Goal: Task Accomplishment & Management: Manage account settings

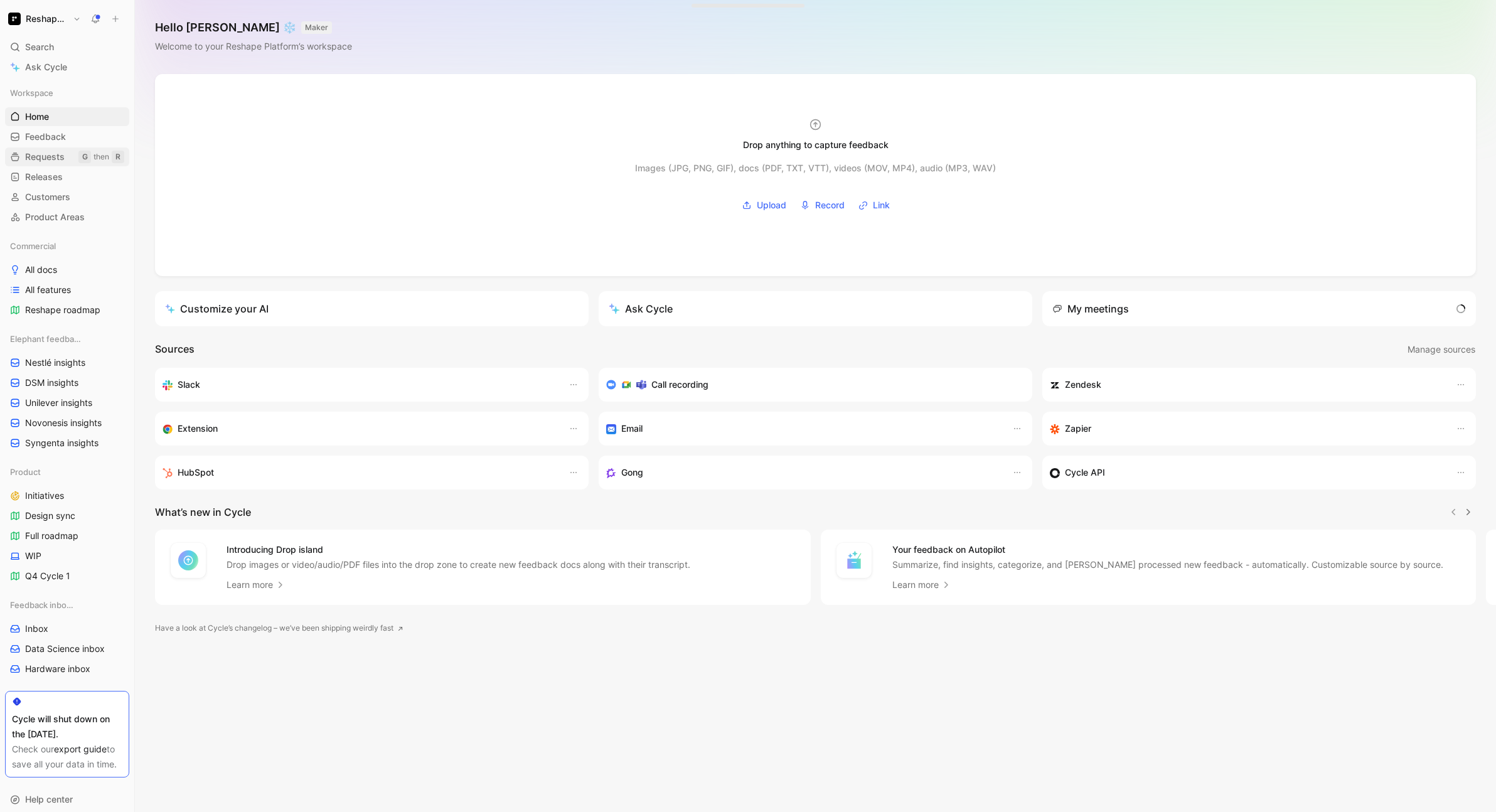
click at [65, 151] on link "Requests G then R" at bounding box center [68, 156] width 125 height 19
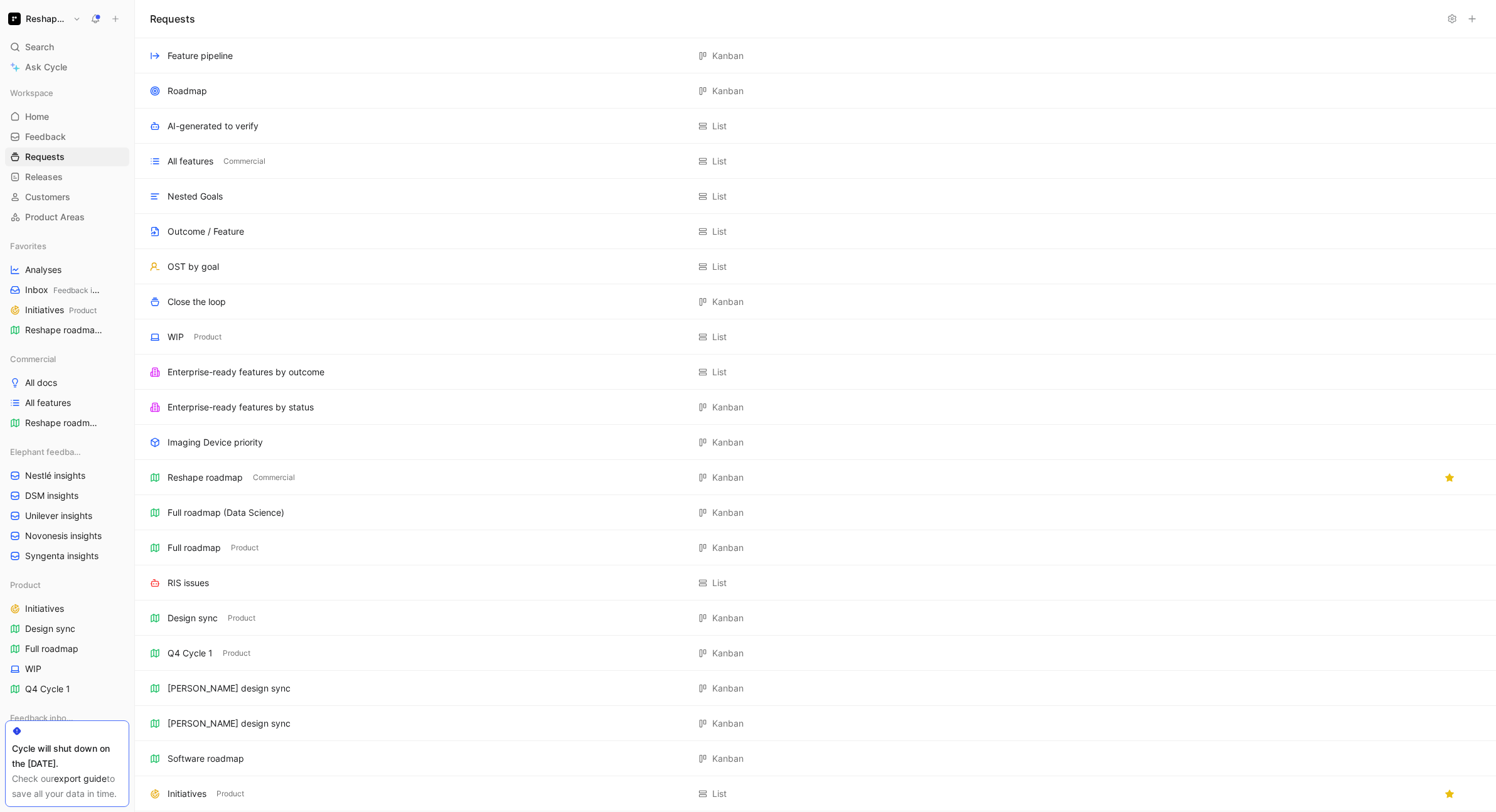
click at [1469, 20] on icon at bounding box center [1471, 18] width 10 height 10
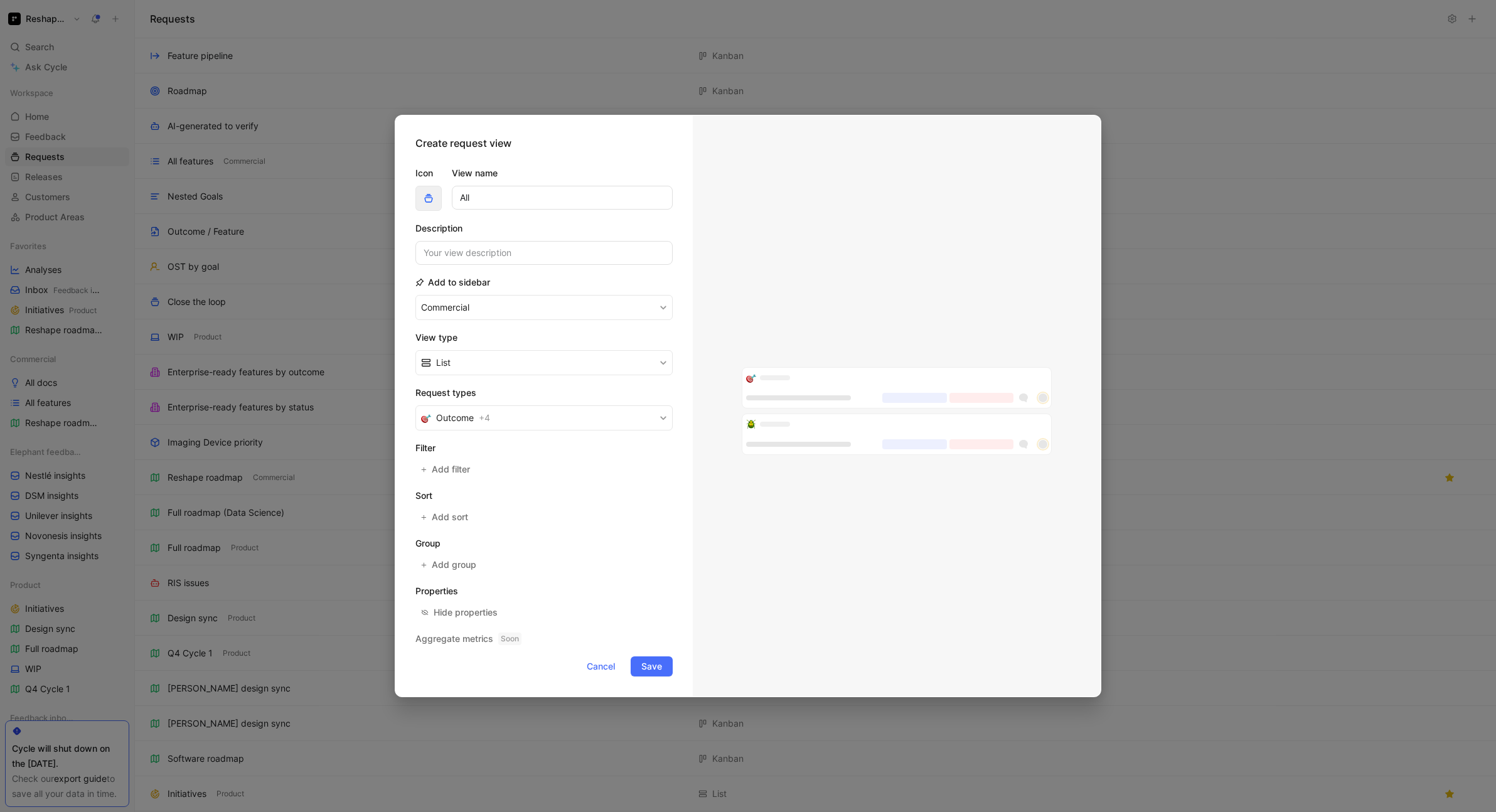
type input "All"
click at [423, 197] on icon "button" at bounding box center [428, 197] width 10 height 10
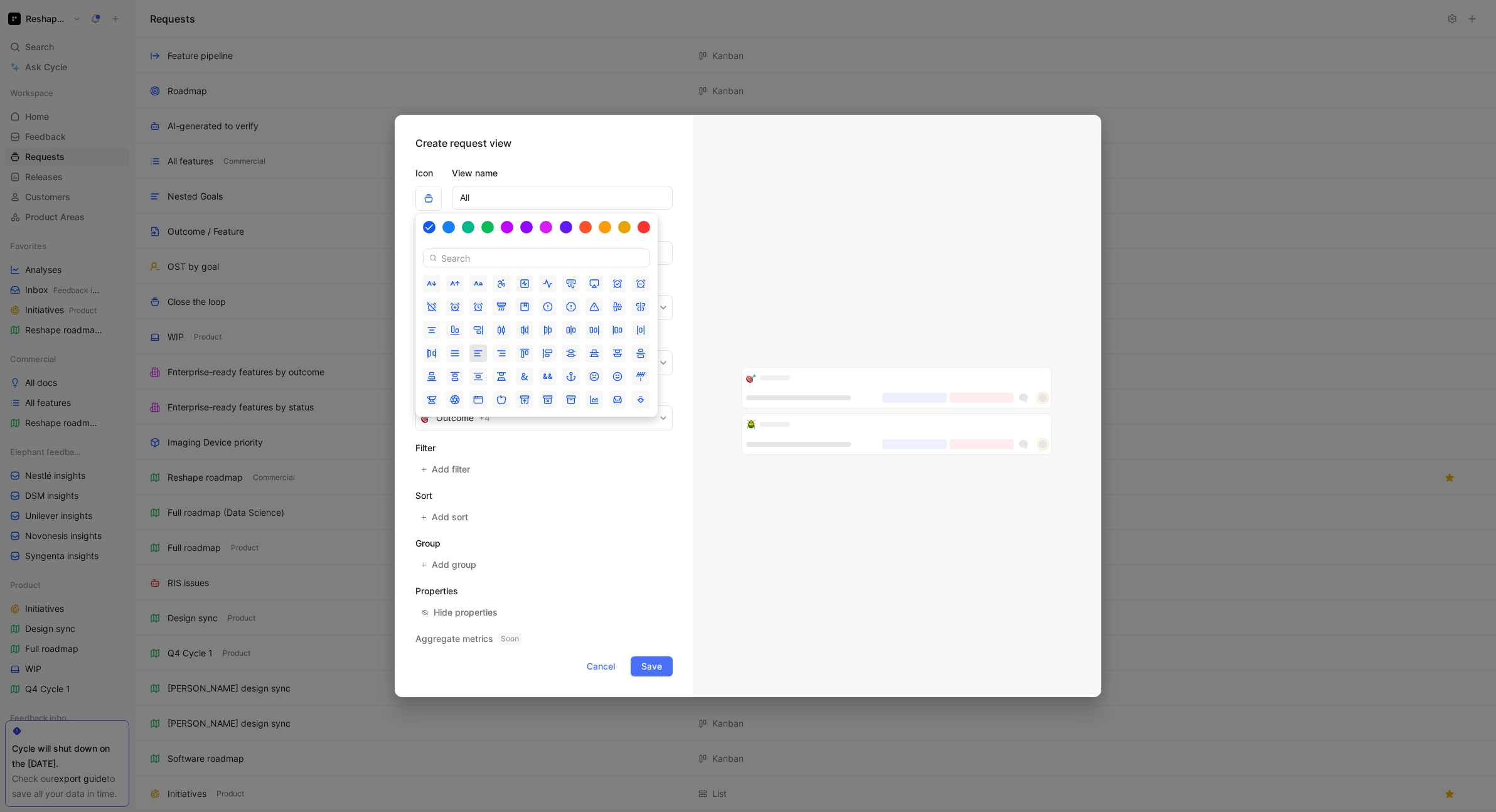
click at [478, 350] on icon "button" at bounding box center [477, 353] width 10 height 10
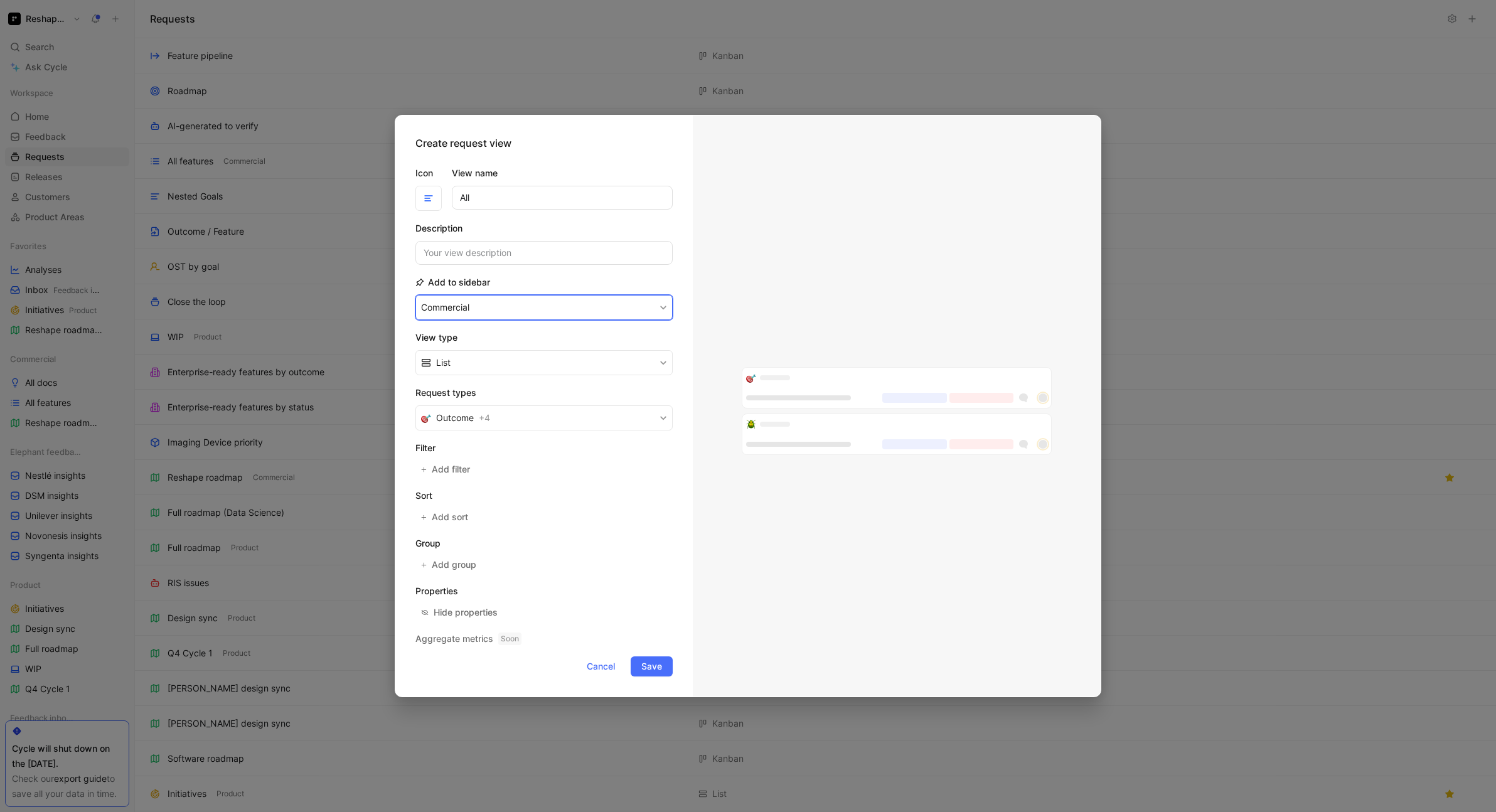
click at [584, 305] on button "Commercial" at bounding box center [543, 307] width 257 height 25
click at [450, 350] on div "None" at bounding box center [475, 354] width 109 height 15
click at [652, 666] on span "Save" at bounding box center [652, 666] width 21 height 15
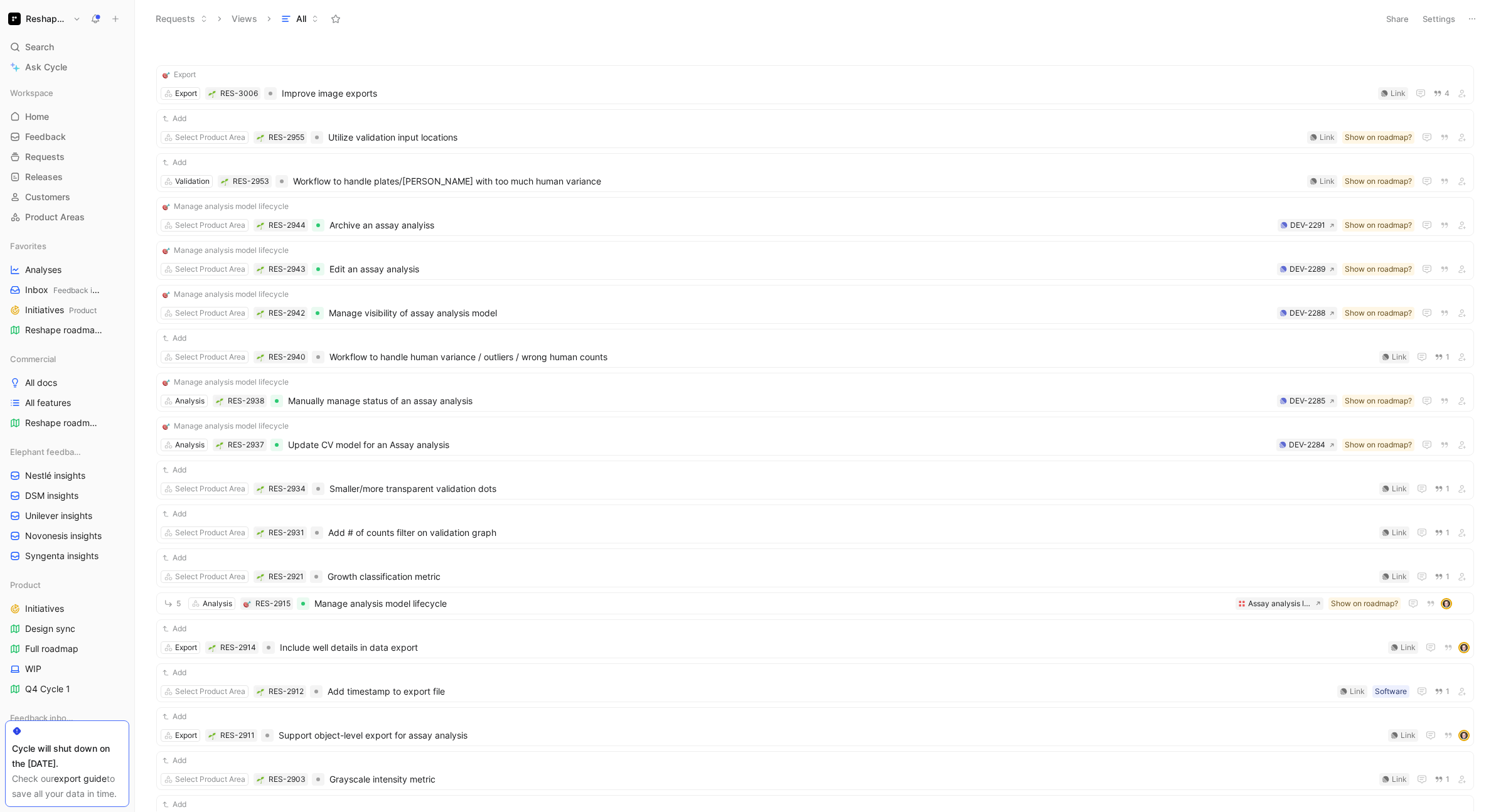
click at [1444, 23] on button "Settings" at bounding box center [1438, 18] width 44 height 17
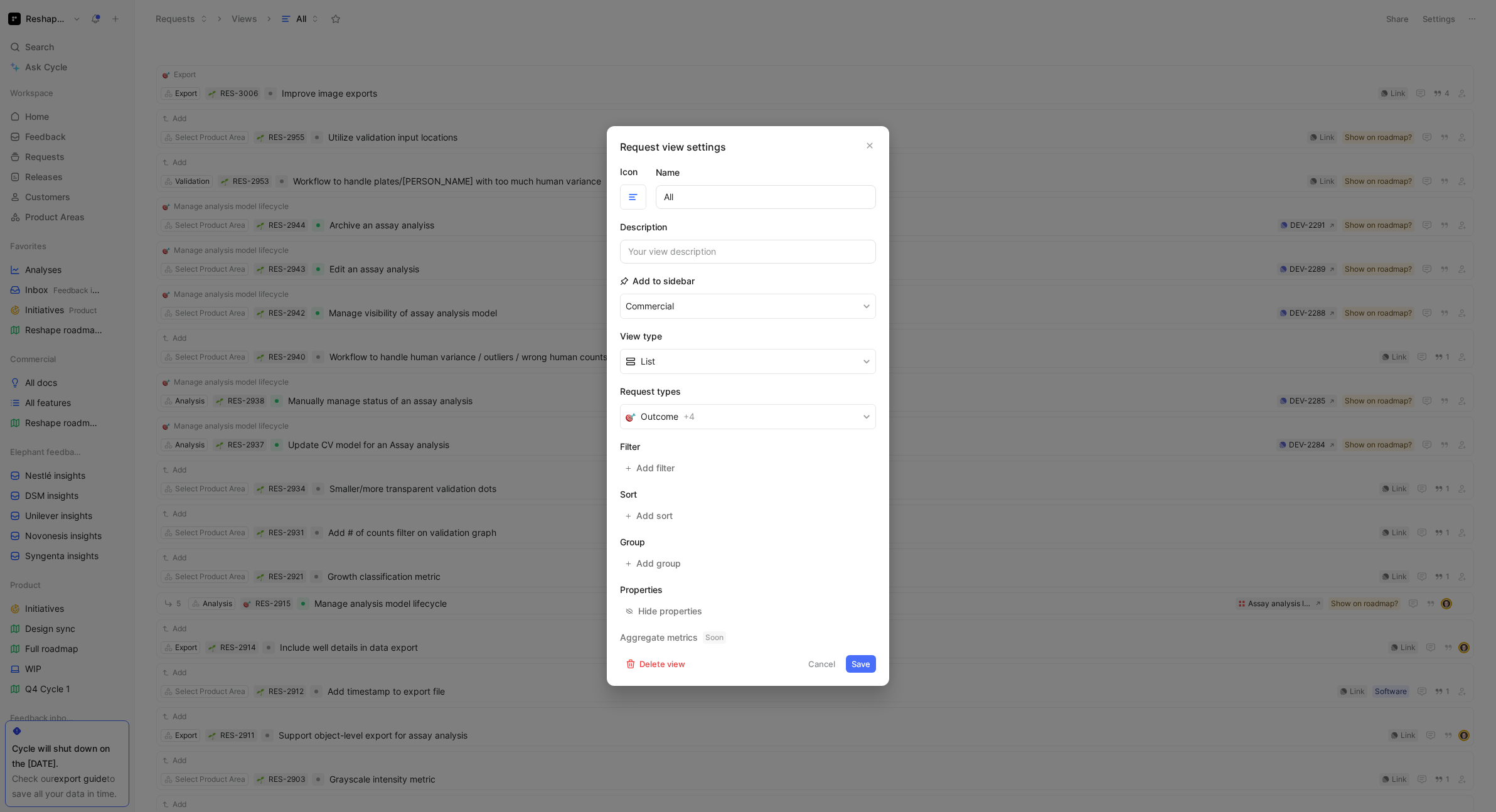
click at [1278, 42] on div at bounding box center [748, 406] width 1496 height 812
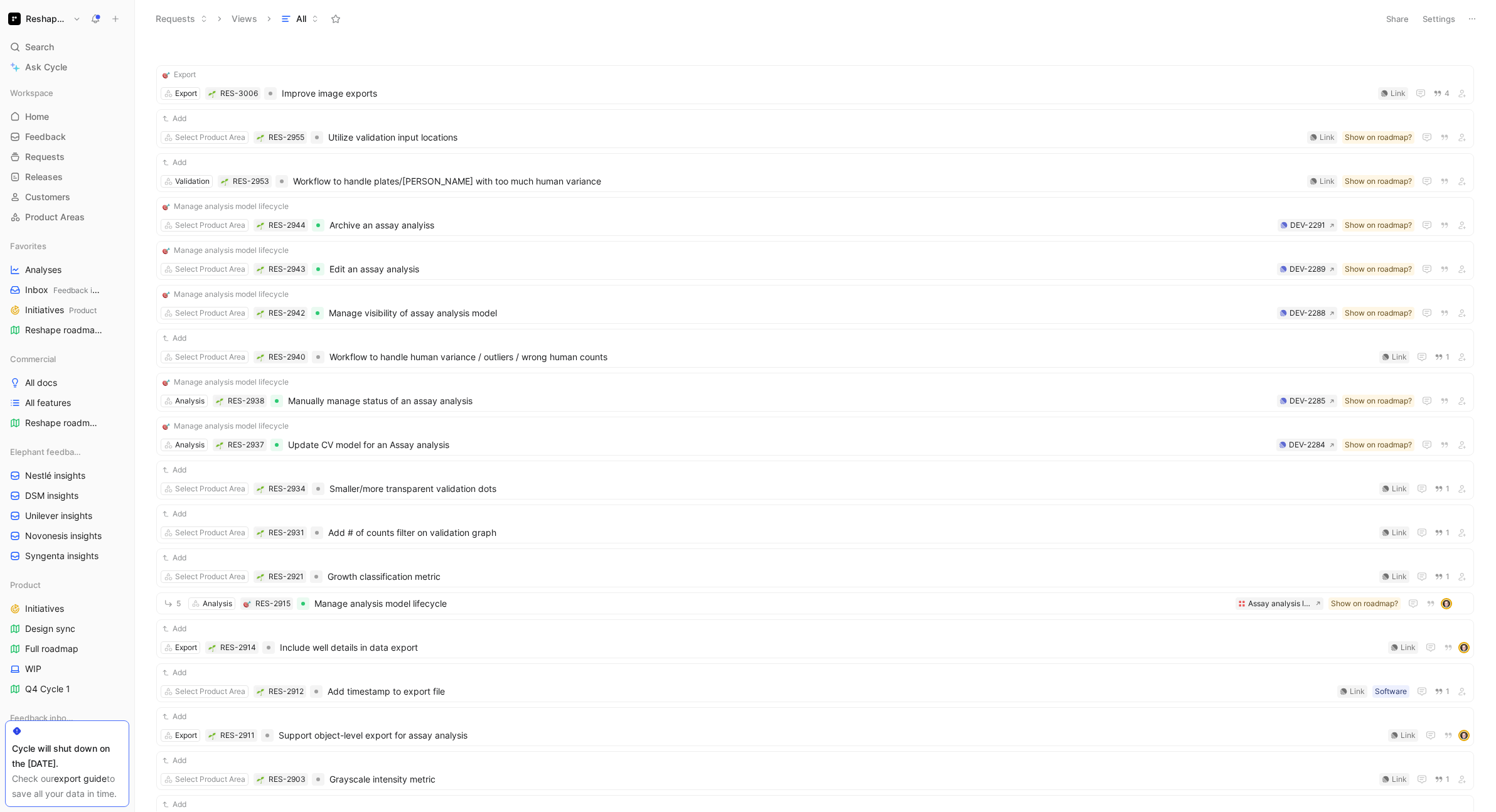
click at [1473, 17] on icon at bounding box center [1471, 18] width 10 height 10
click at [1445, 14] on button "Settings" at bounding box center [1438, 18] width 44 height 17
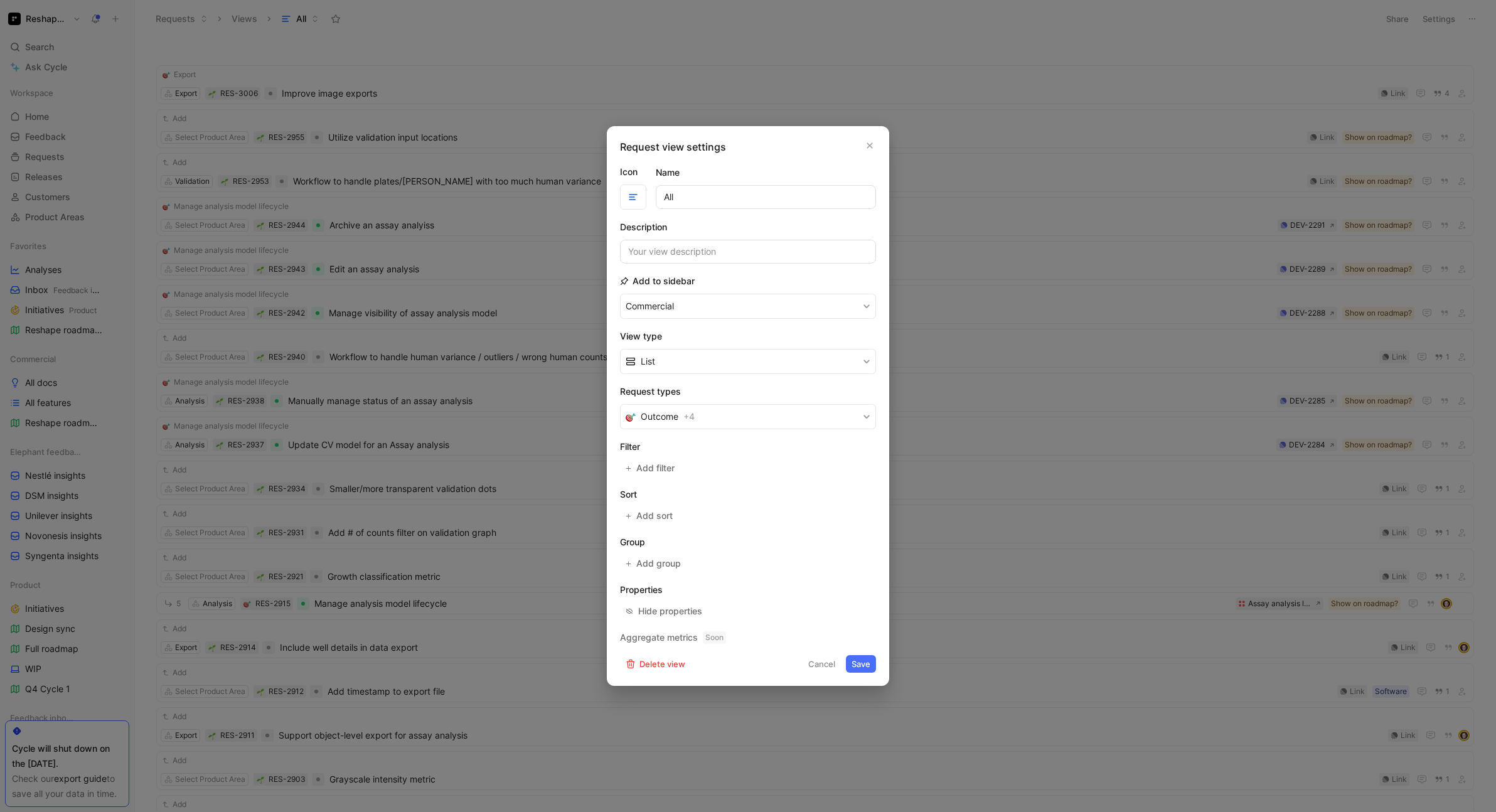
click at [824, 478] on form "Icon Name All Description Add to sidebar Commercial View type List Request type…" at bounding box center [748, 418] width 256 height 508
click at [775, 424] on button "Outcome + 4" at bounding box center [748, 416] width 256 height 25
click at [854, 666] on button "Save" at bounding box center [861, 663] width 30 height 17
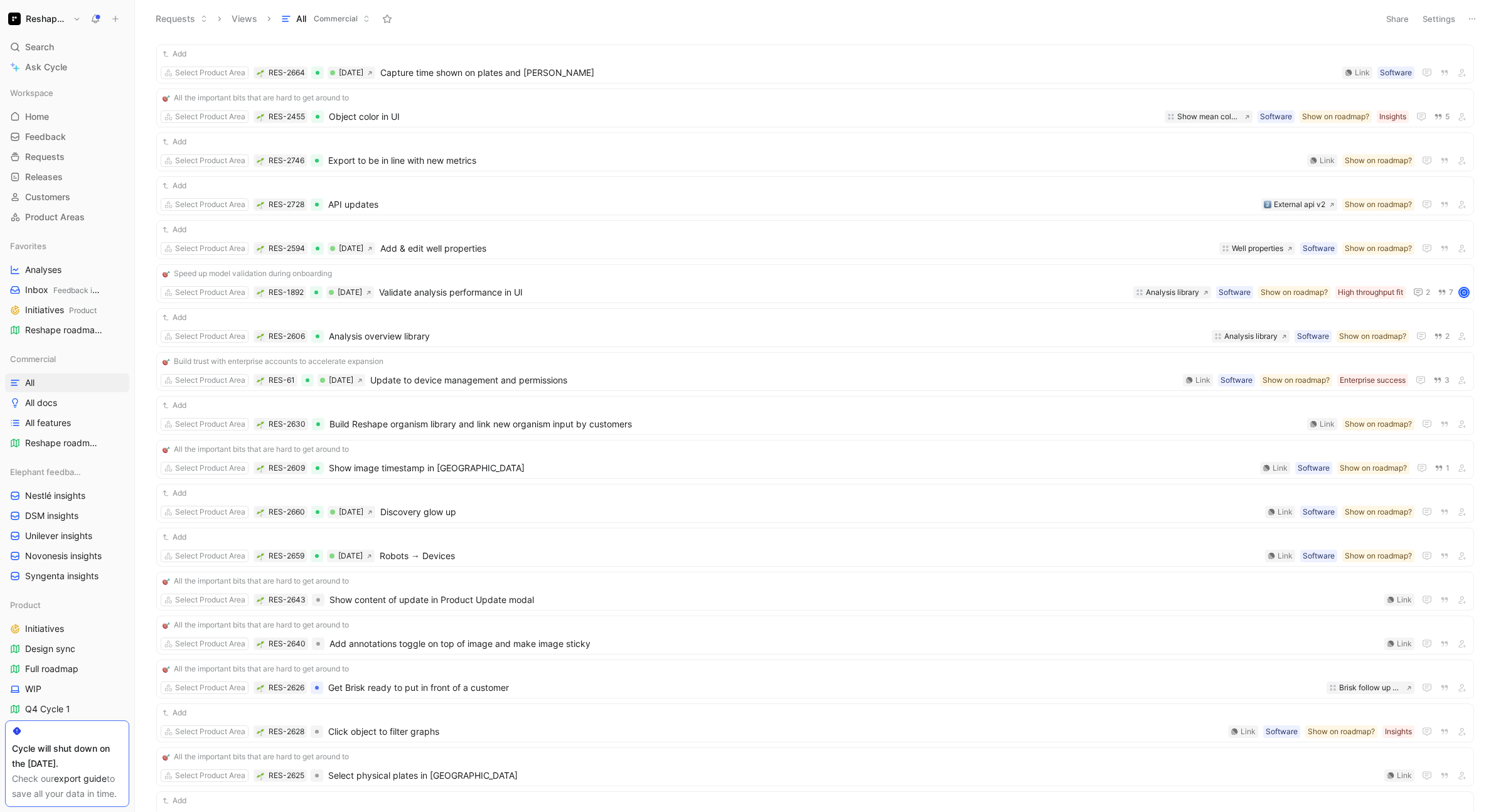
scroll to position [1210, 0]
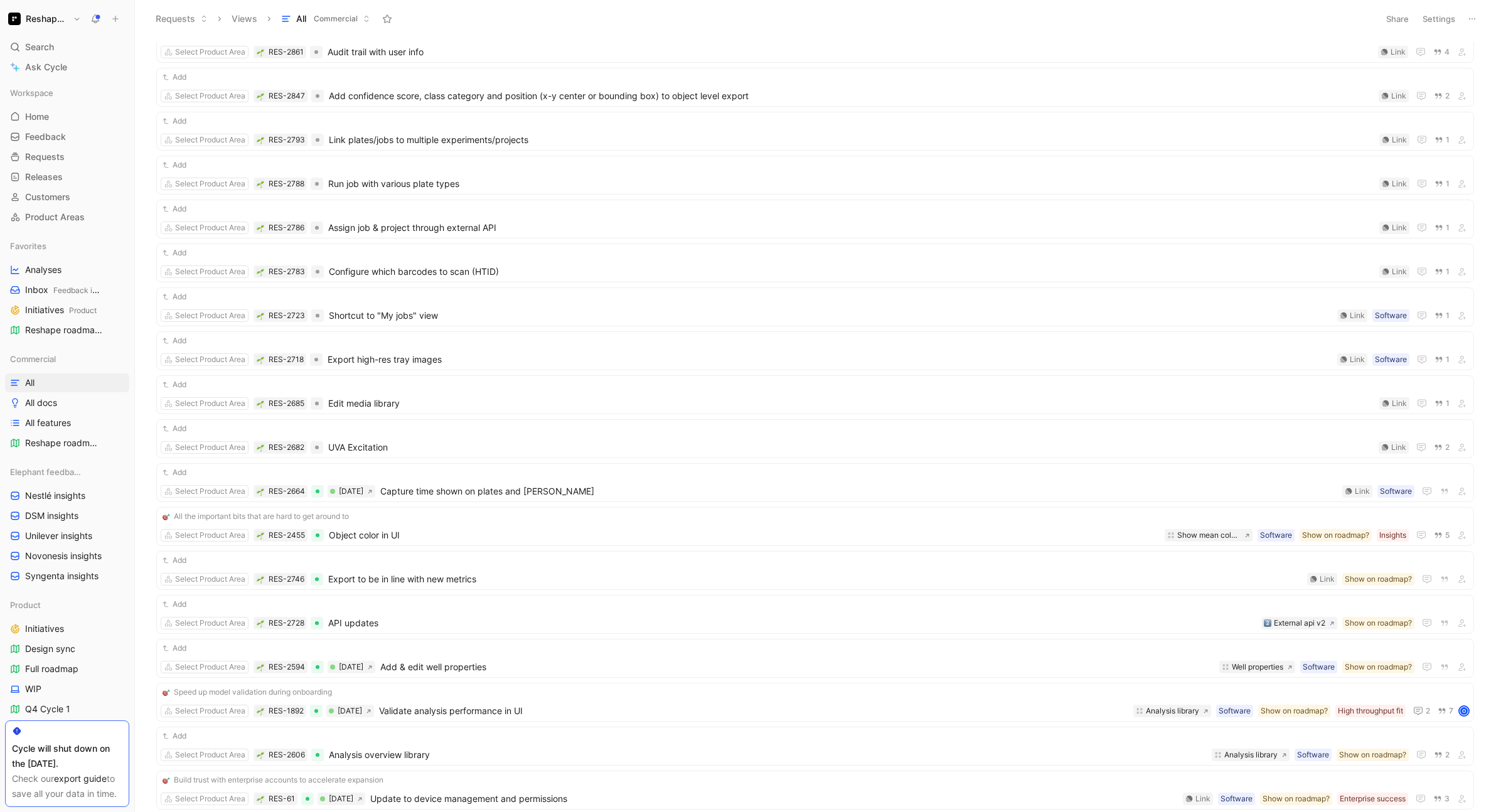
click at [1435, 20] on button "Settings" at bounding box center [1438, 18] width 44 height 17
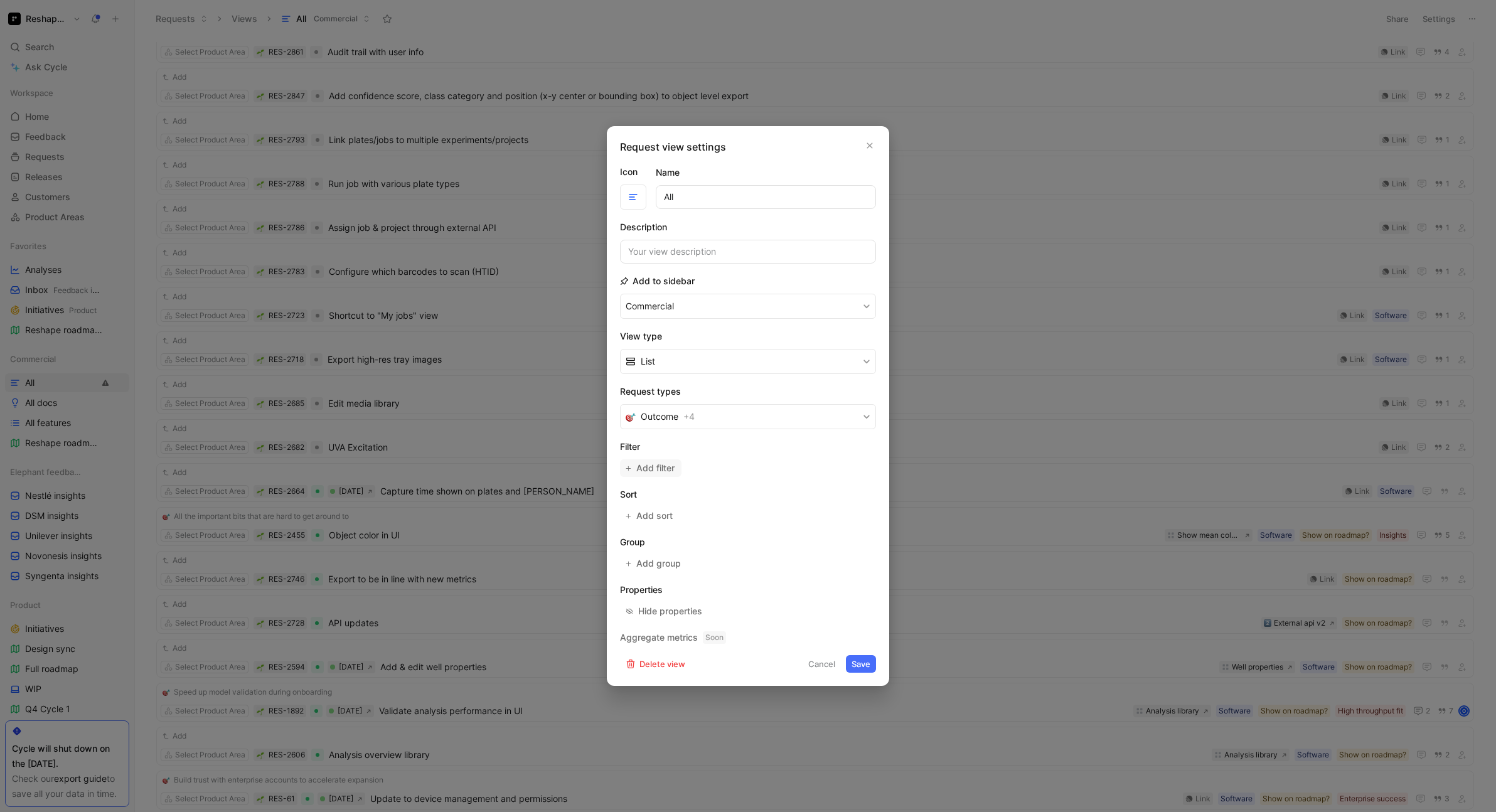
click at [664, 467] on span "Add filter" at bounding box center [656, 468] width 40 height 15
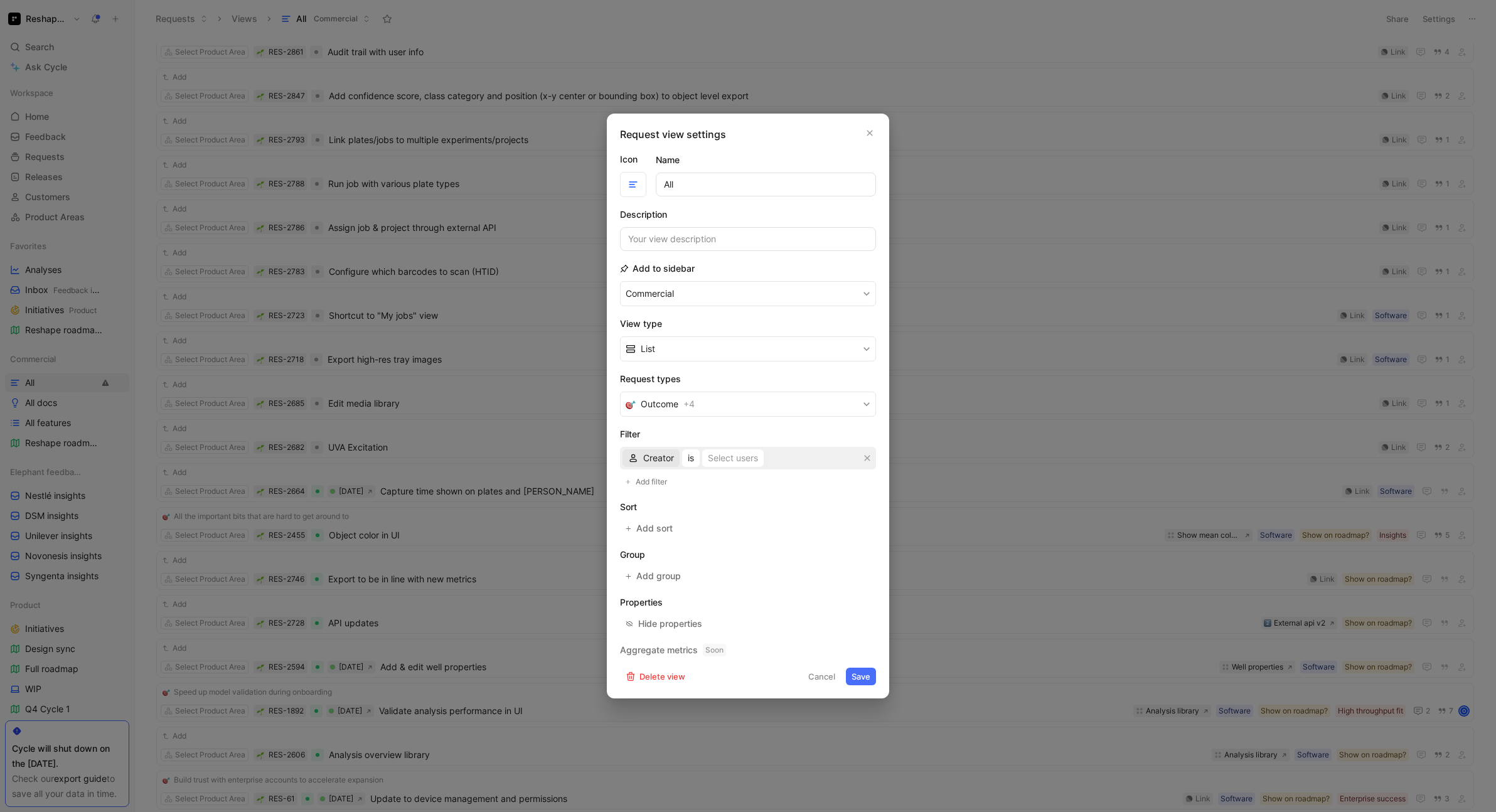
click at [658, 459] on span "Creator" at bounding box center [658, 458] width 31 height 15
click at [665, 552] on div "Status" at bounding box center [682, 559] width 79 height 15
drag, startPoint x: 717, startPoint y: 473, endPoint x: 726, endPoint y: 459, distance: 16.6
click at [726, 459] on div "Select statuses" at bounding box center [735, 458] width 63 height 15
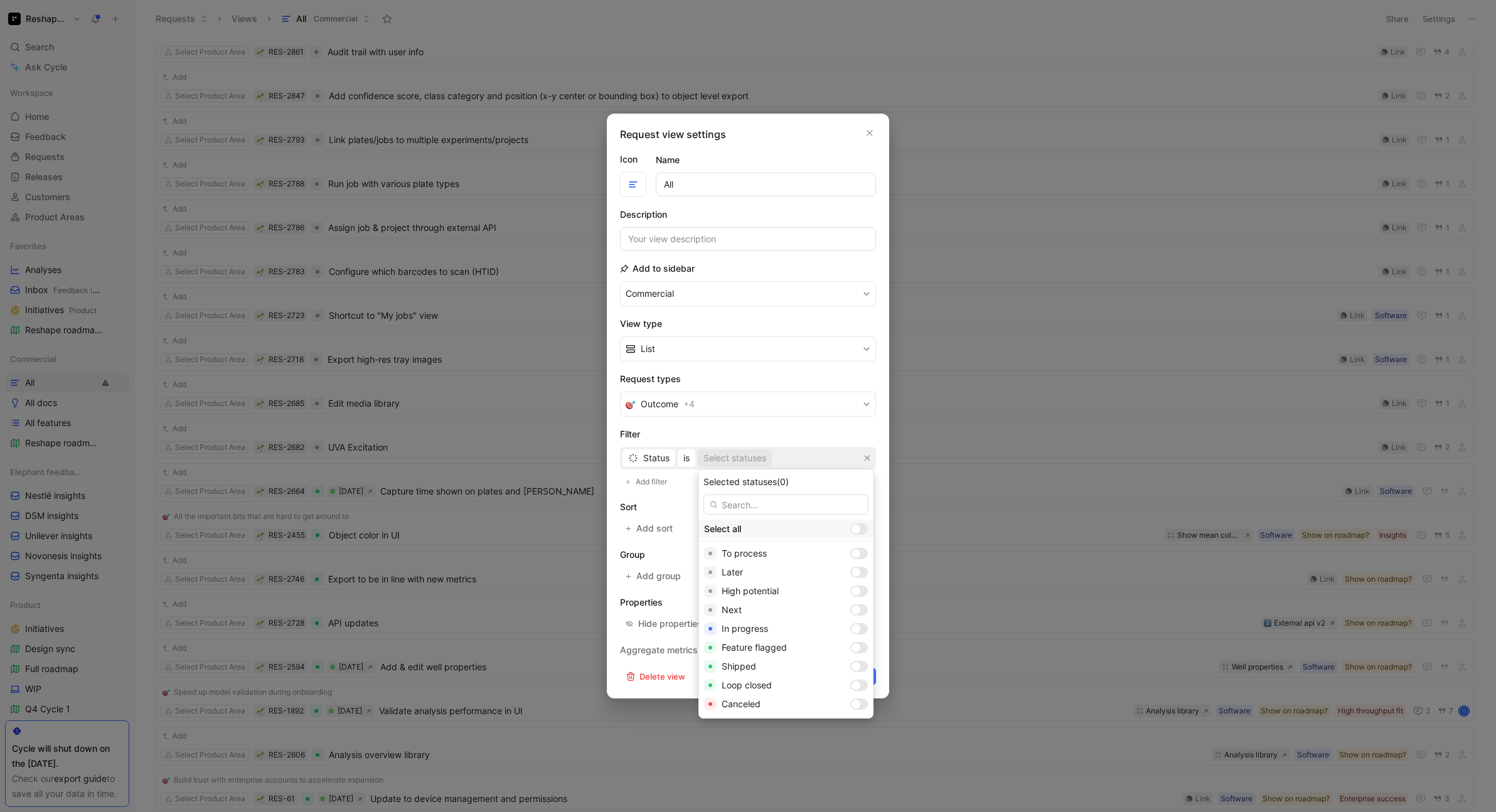
click at [851, 528] on div at bounding box center [856, 529] width 9 height 9
click at [0, 0] on input "checkbox" at bounding box center [0, 0] width 0 height 0
click at [858, 665] on div at bounding box center [862, 666] width 9 height 9
click at [850, 687] on div at bounding box center [859, 684] width 17 height 11
click at [858, 703] on div at bounding box center [862, 704] width 9 height 9
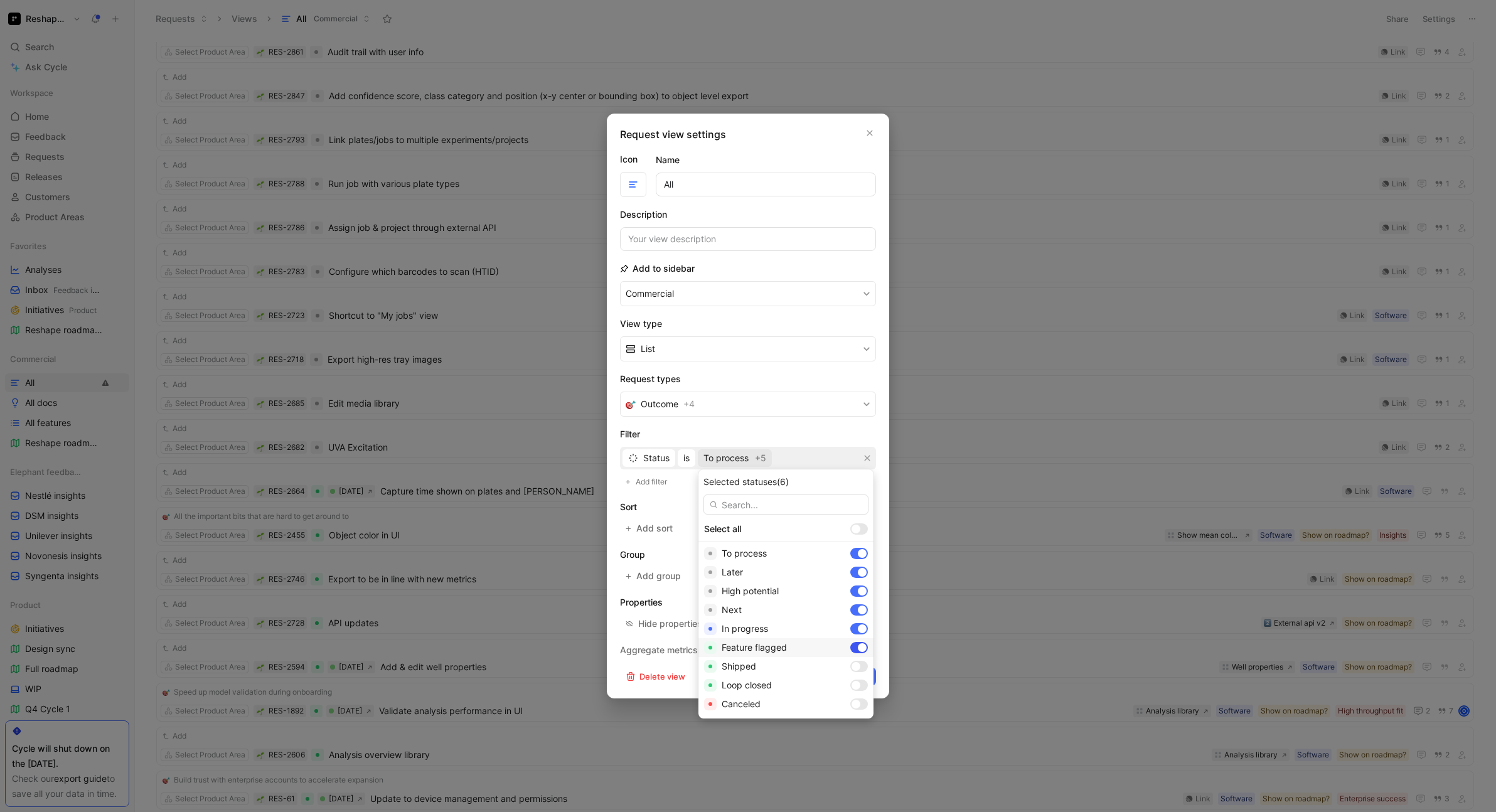
click at [858, 651] on div at bounding box center [862, 648] width 9 height 9
click at [850, 651] on div at bounding box center [859, 647] width 17 height 11
click at [858, 649] on div at bounding box center [862, 648] width 9 height 9
click at [850, 633] on div at bounding box center [859, 628] width 17 height 11
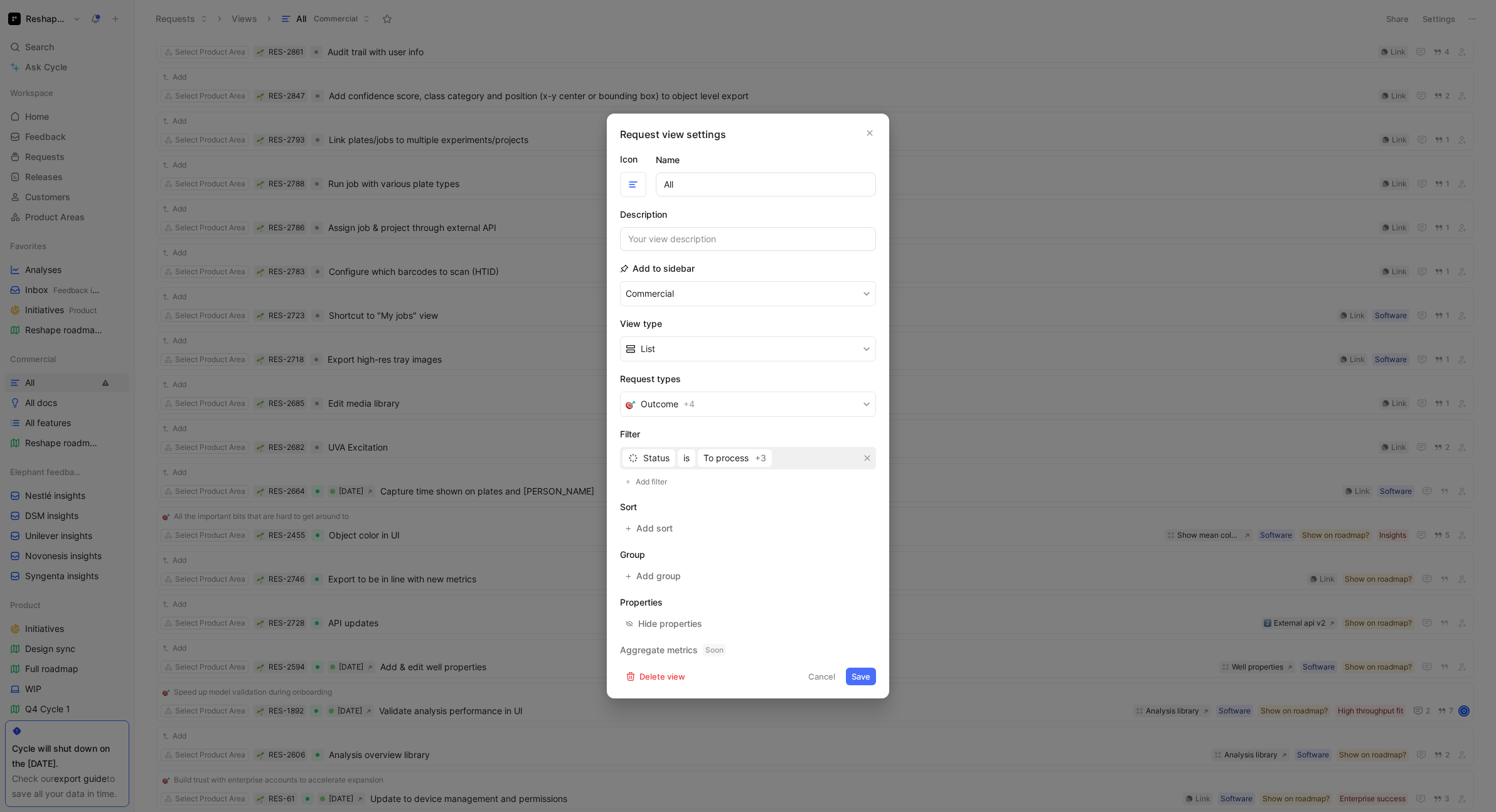
click at [863, 677] on button "Save" at bounding box center [861, 675] width 30 height 17
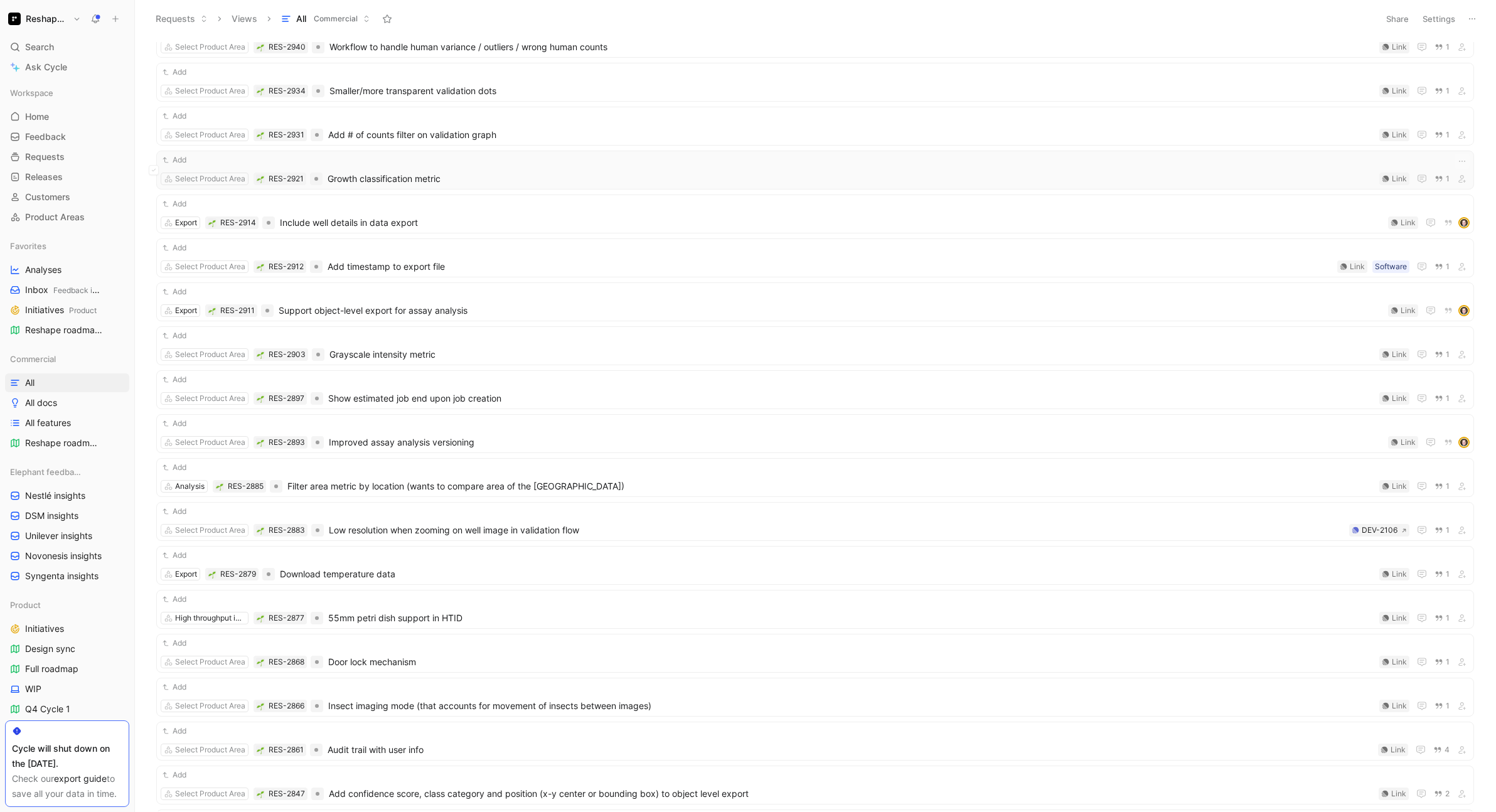
scroll to position [189, 0]
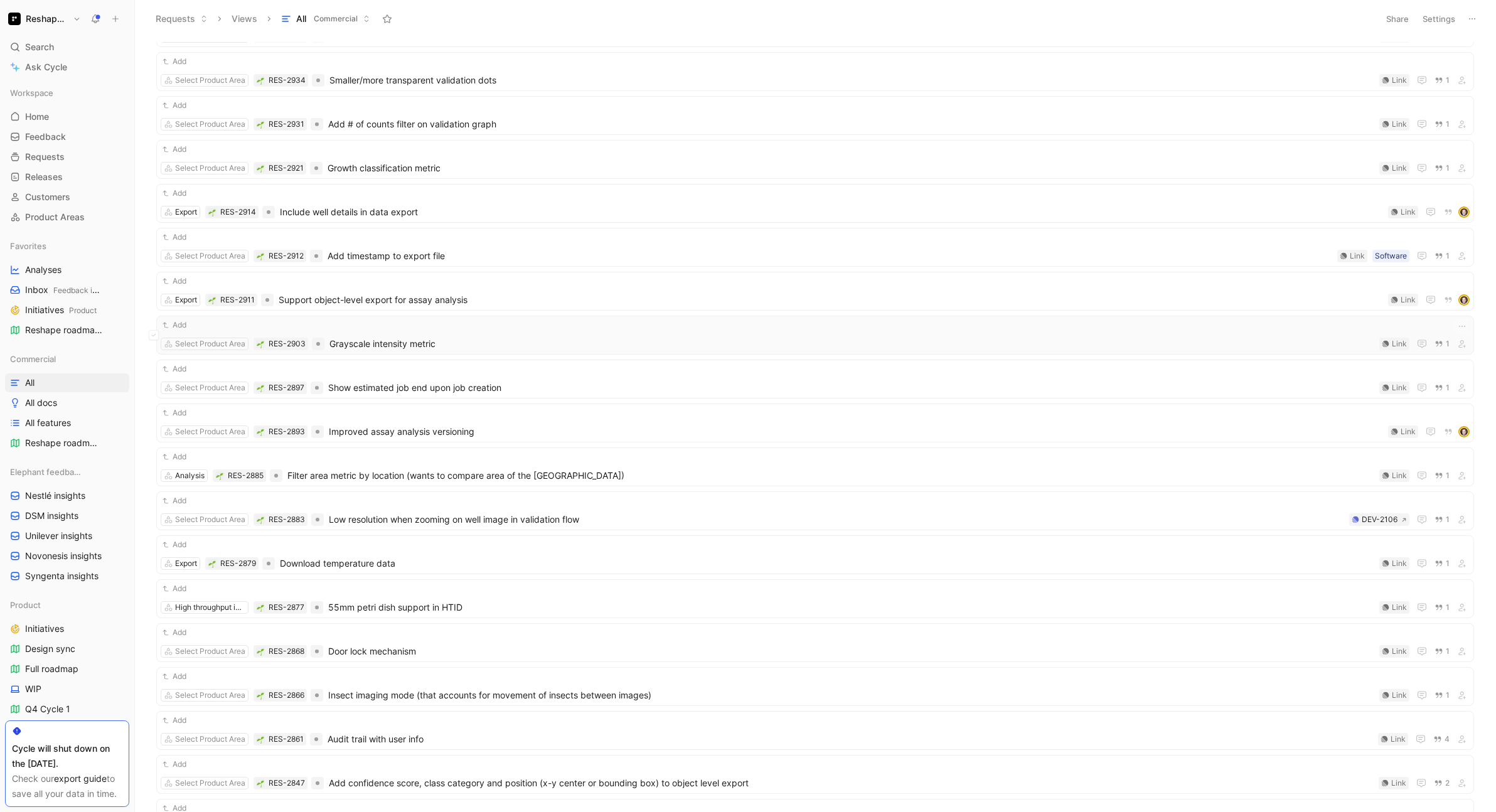
click at [675, 323] on div "Add" at bounding box center [815, 325] width 1309 height 13
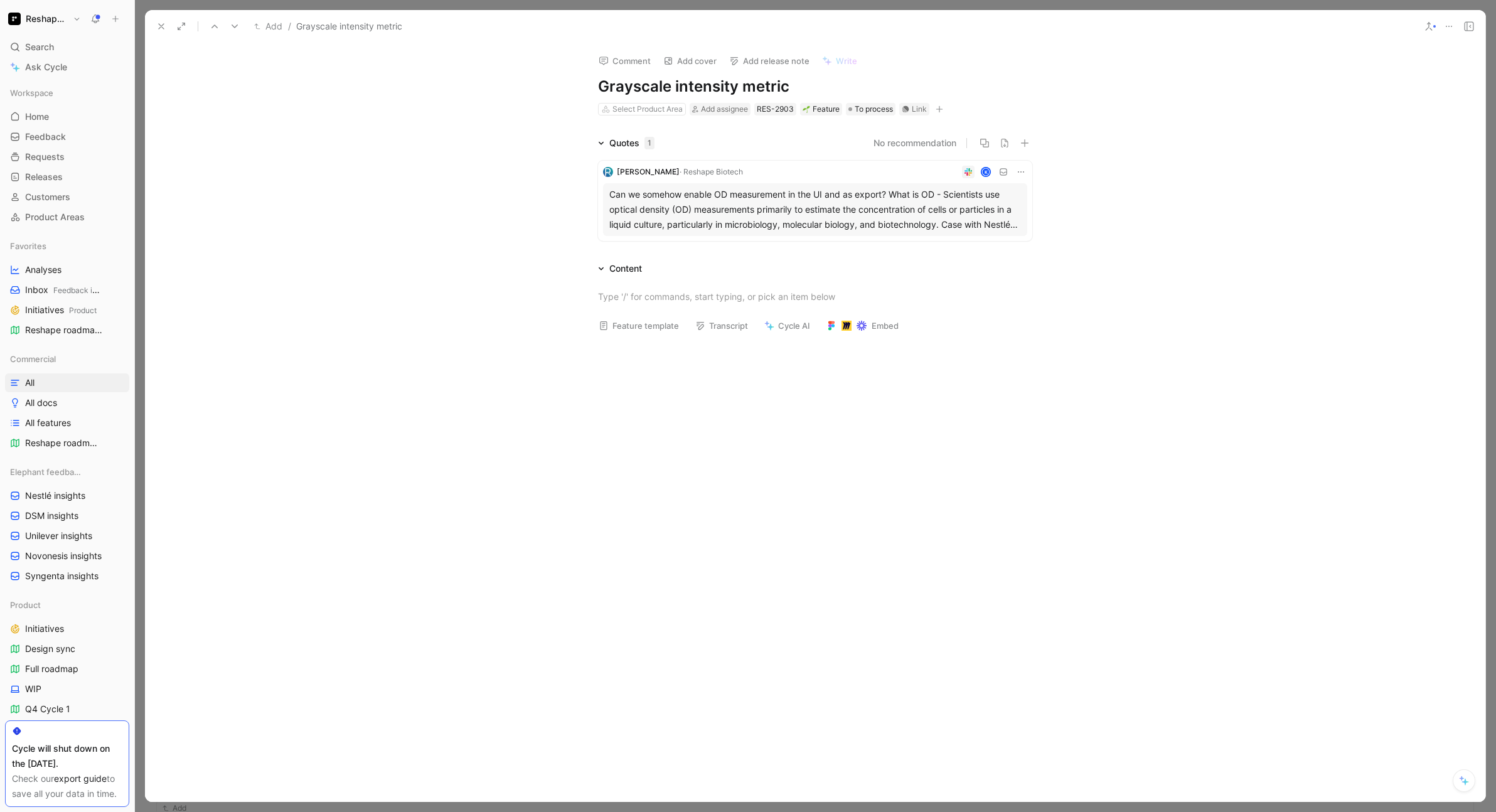
click at [775, 215] on div "Can we somehow enable OD measurement in the UI and as export? What is OD - Scie…" at bounding box center [815, 209] width 411 height 45
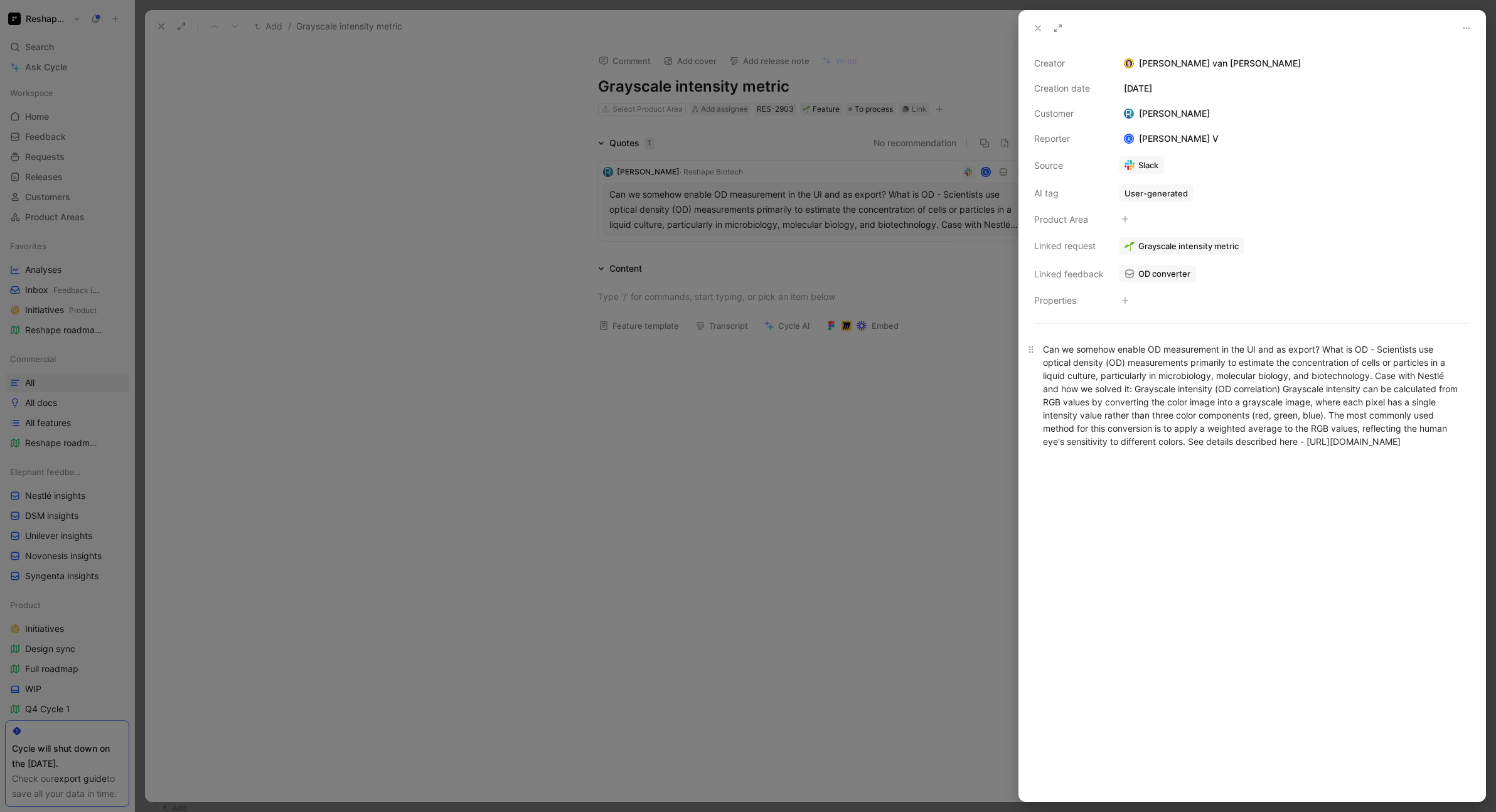
click at [1133, 387] on div "Can we somehow enable OD measurement in the UI and as export? What is OD - Scie…" at bounding box center [1252, 395] width 419 height 105
copy div "Can we somehow enable OD measurement in the UI and as export? What is OD - Scie…"
click at [1154, 529] on div at bounding box center [1251, 631] width 466 height 339
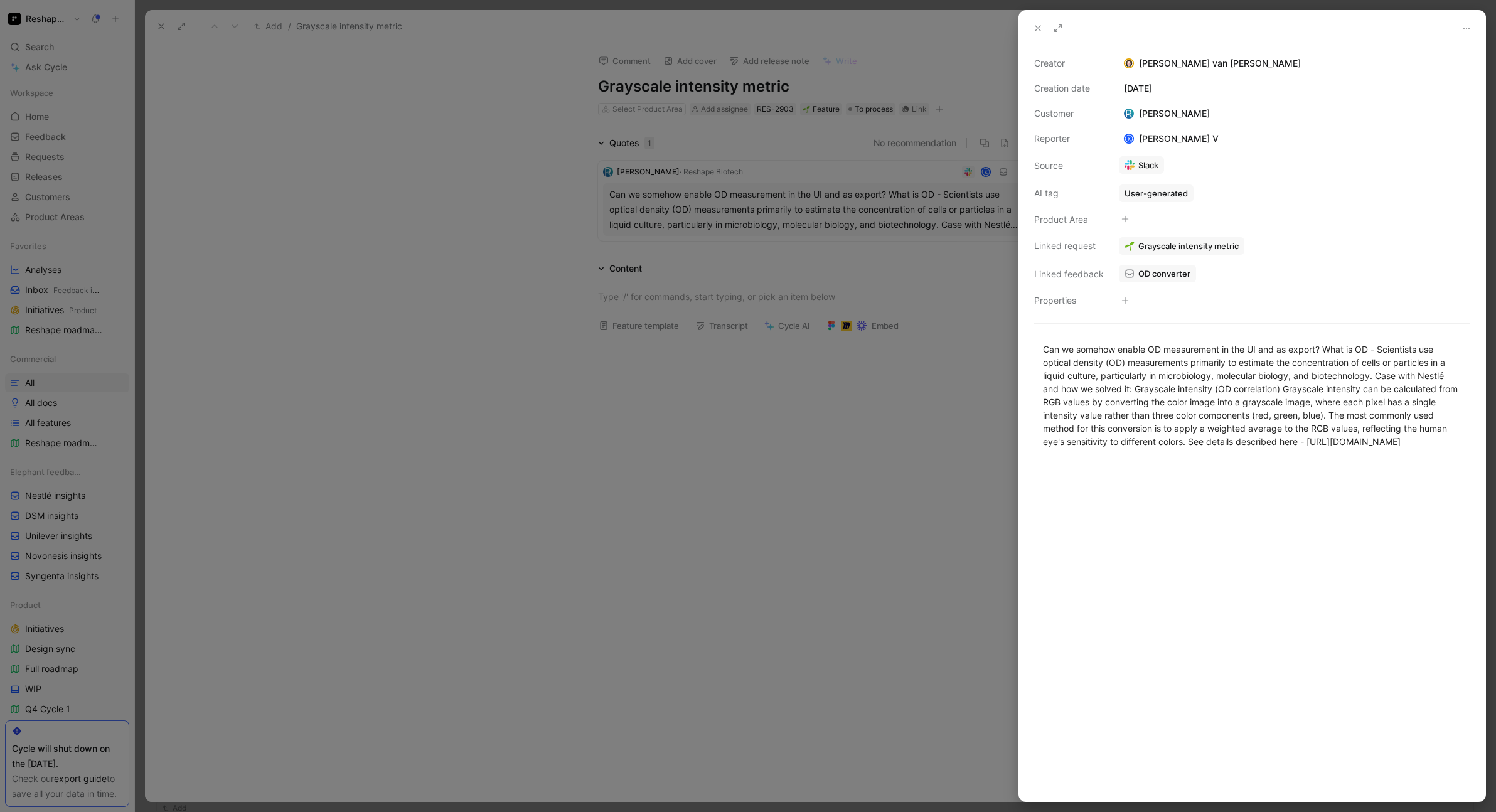
click at [873, 552] on div at bounding box center [748, 406] width 1496 height 812
